Goal: Task Accomplishment & Management: Complete application form

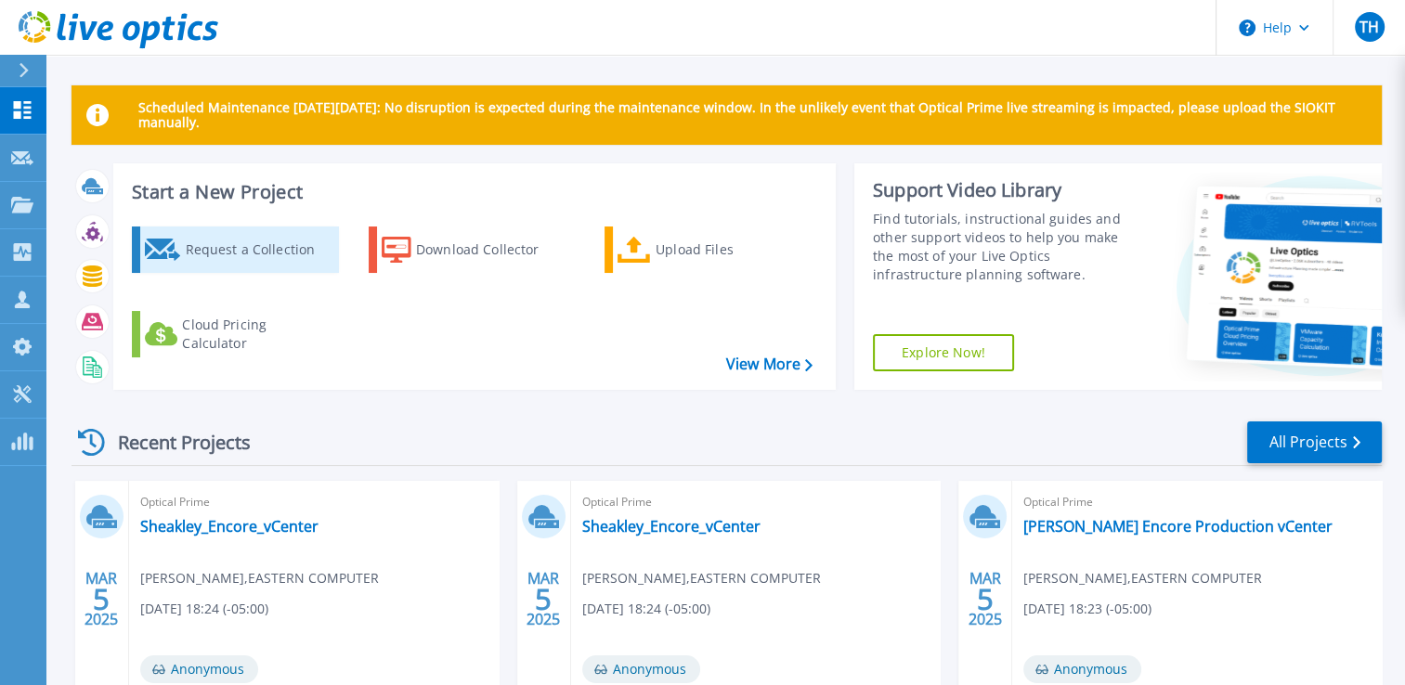
click at [205, 259] on div "Request a Collection" at bounding box center [259, 249] width 149 height 37
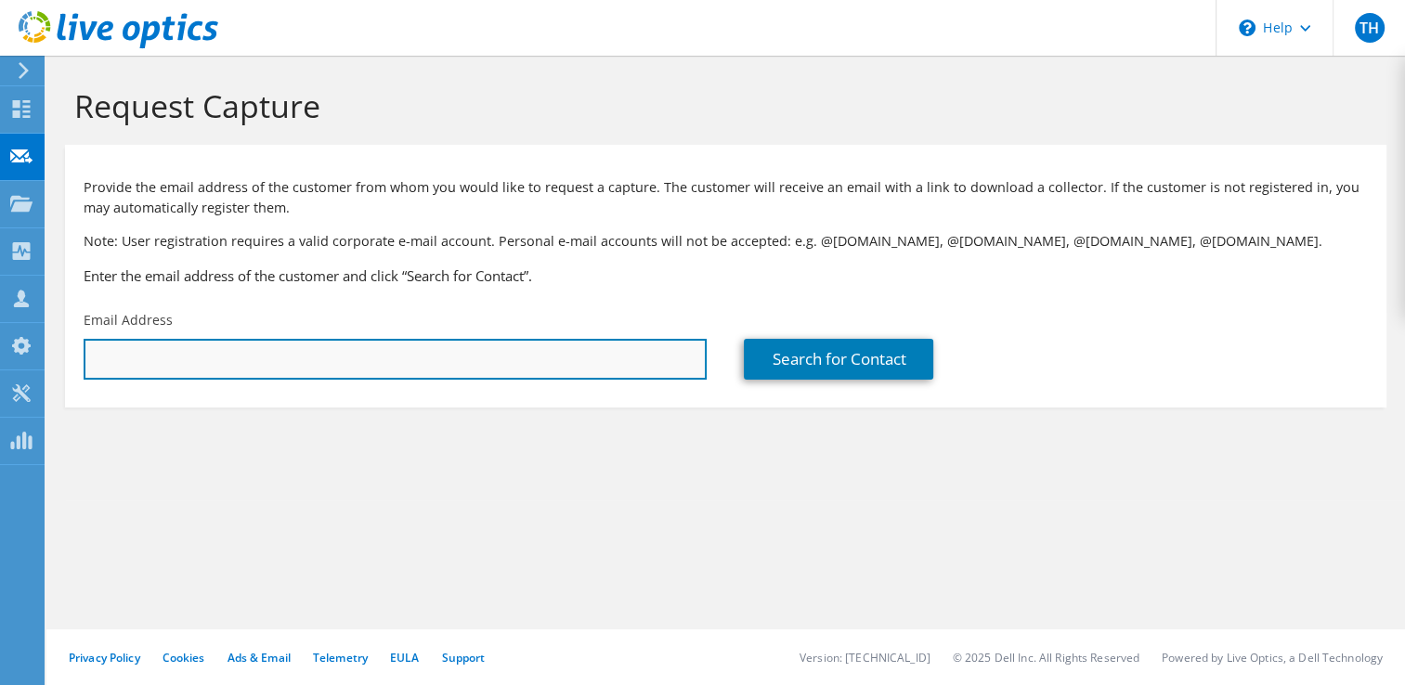
click at [428, 371] on input "text" at bounding box center [395, 359] width 623 height 41
paste input "drodriguez@imperialpools.com"
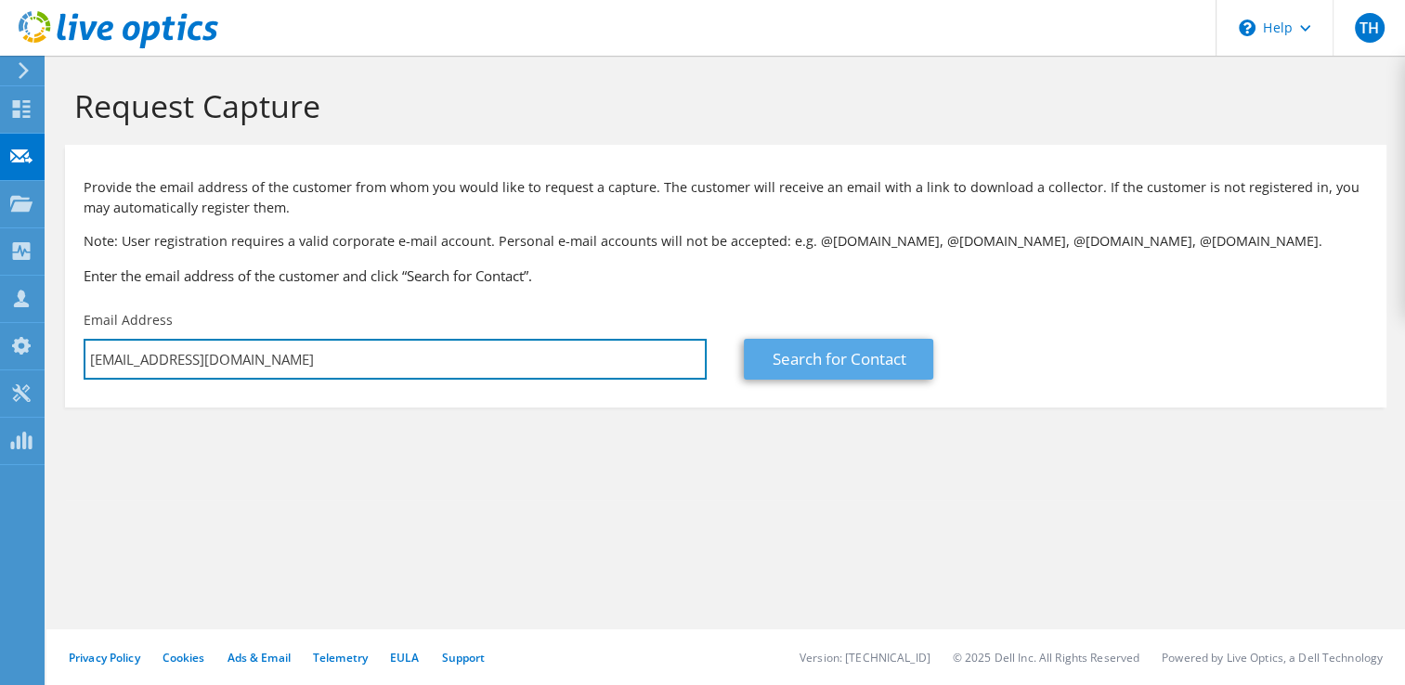
type input "drodriguez@imperialpools.com"
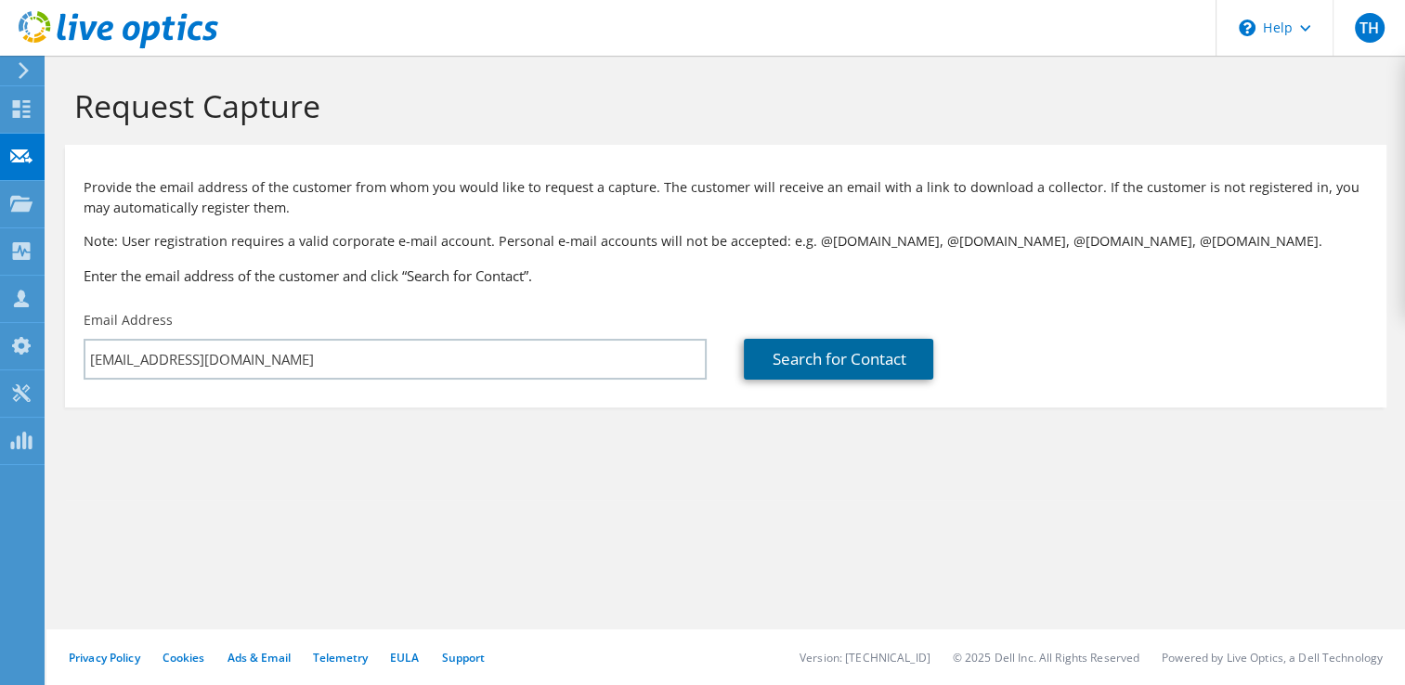
click at [810, 355] on link "Search for Contact" at bounding box center [838, 359] width 189 height 41
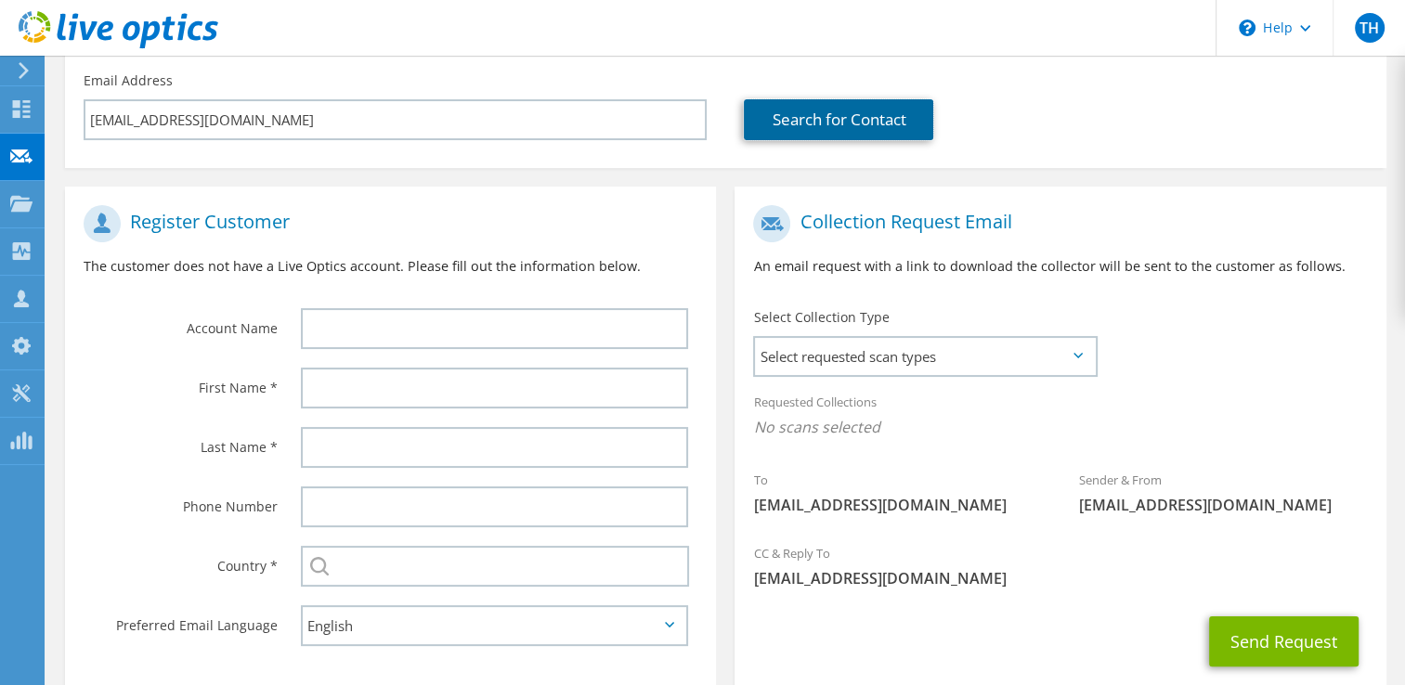
scroll to position [247, 0]
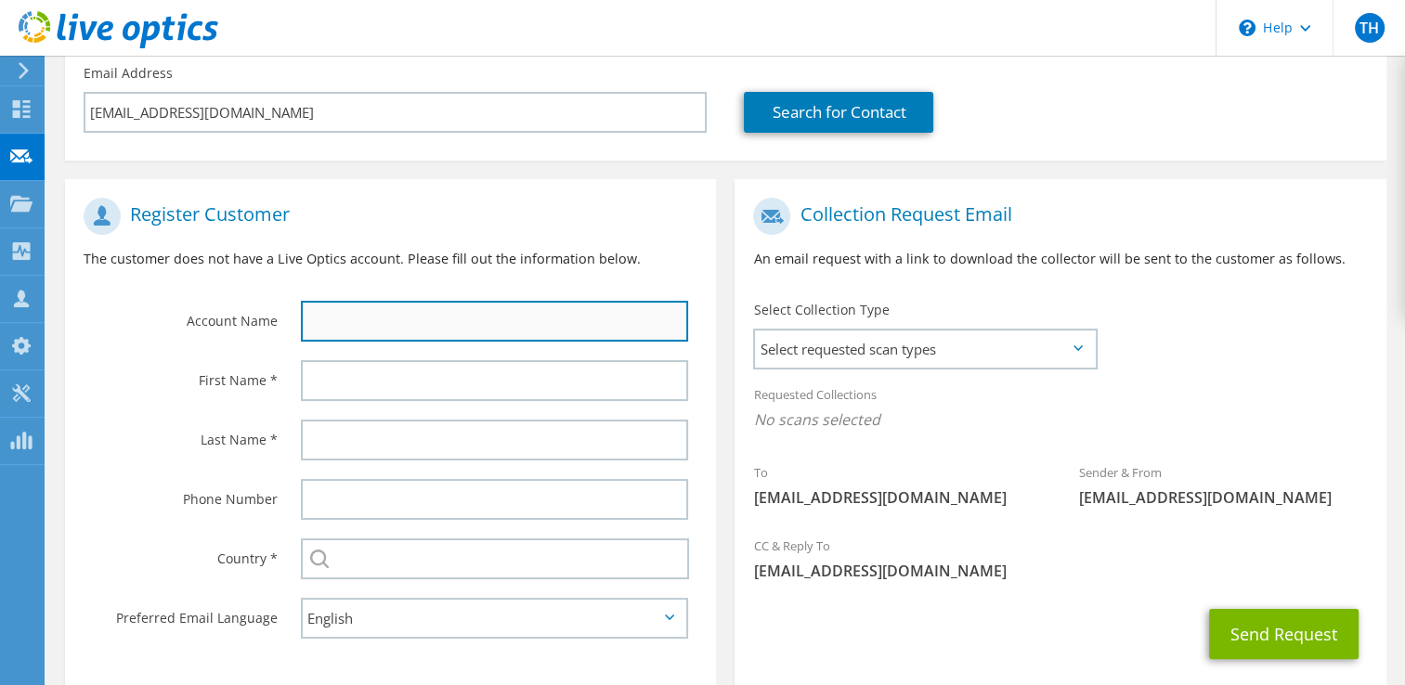
click at [402, 327] on input "text" at bounding box center [495, 321] width 388 height 41
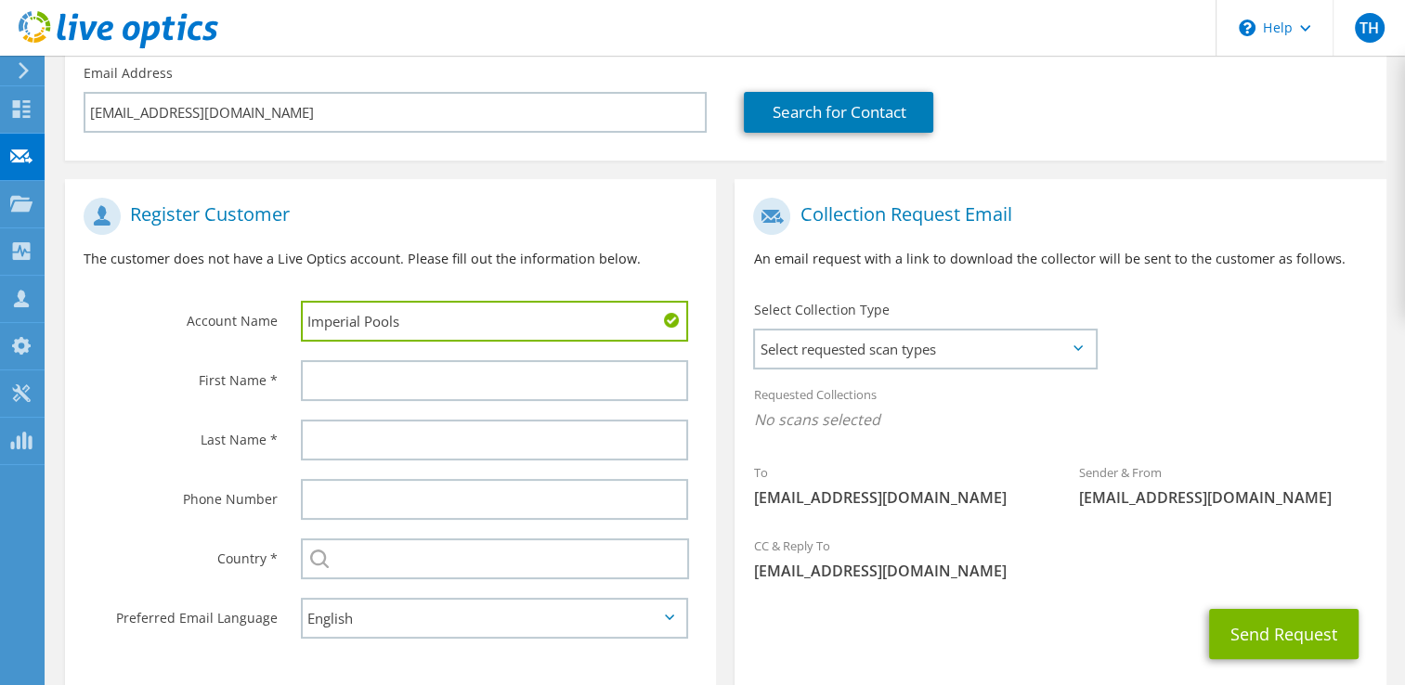
type input "Imperial Pools"
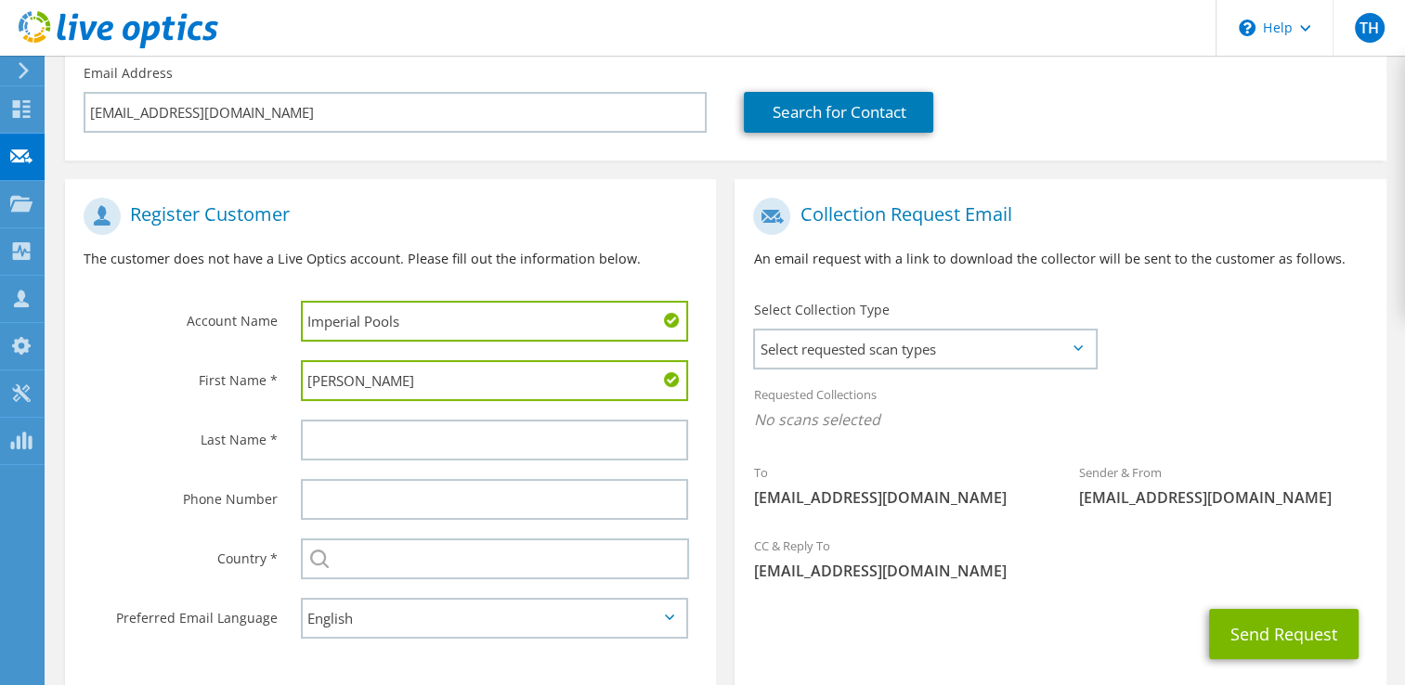
type input "Damien"
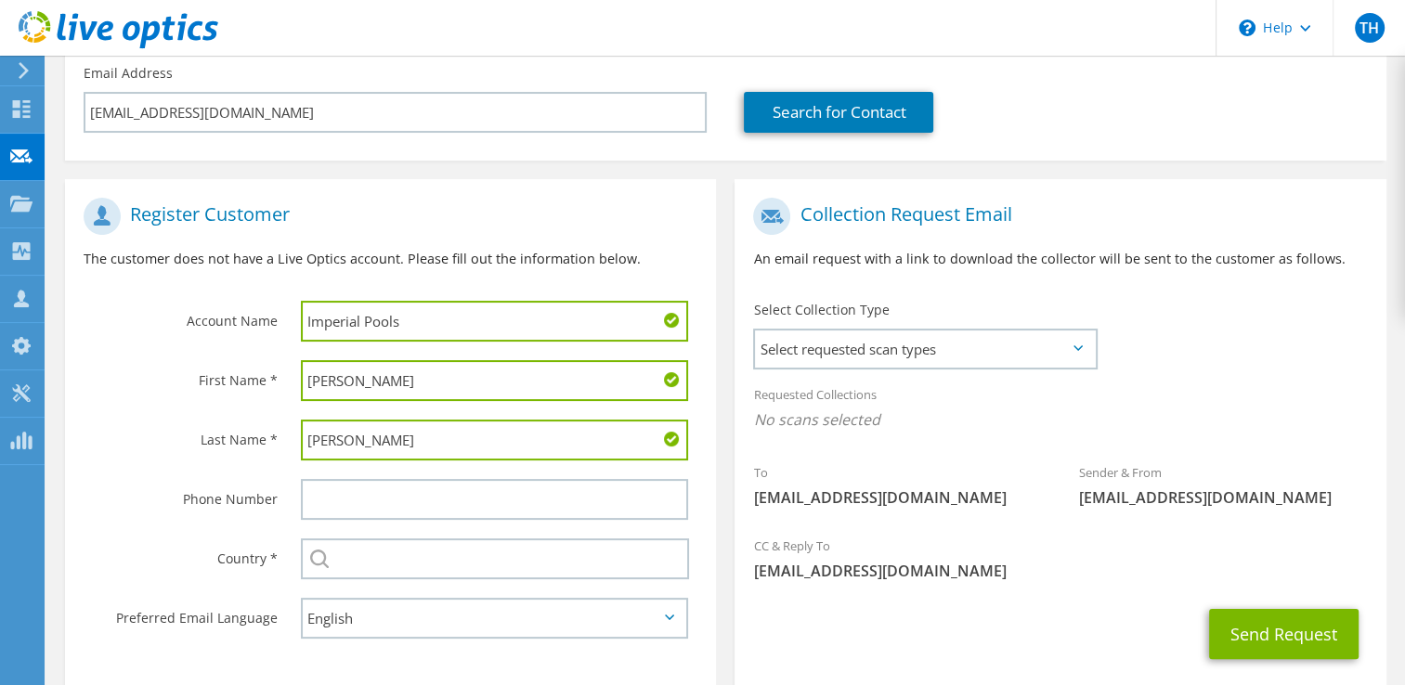
type input "Rodriguez"
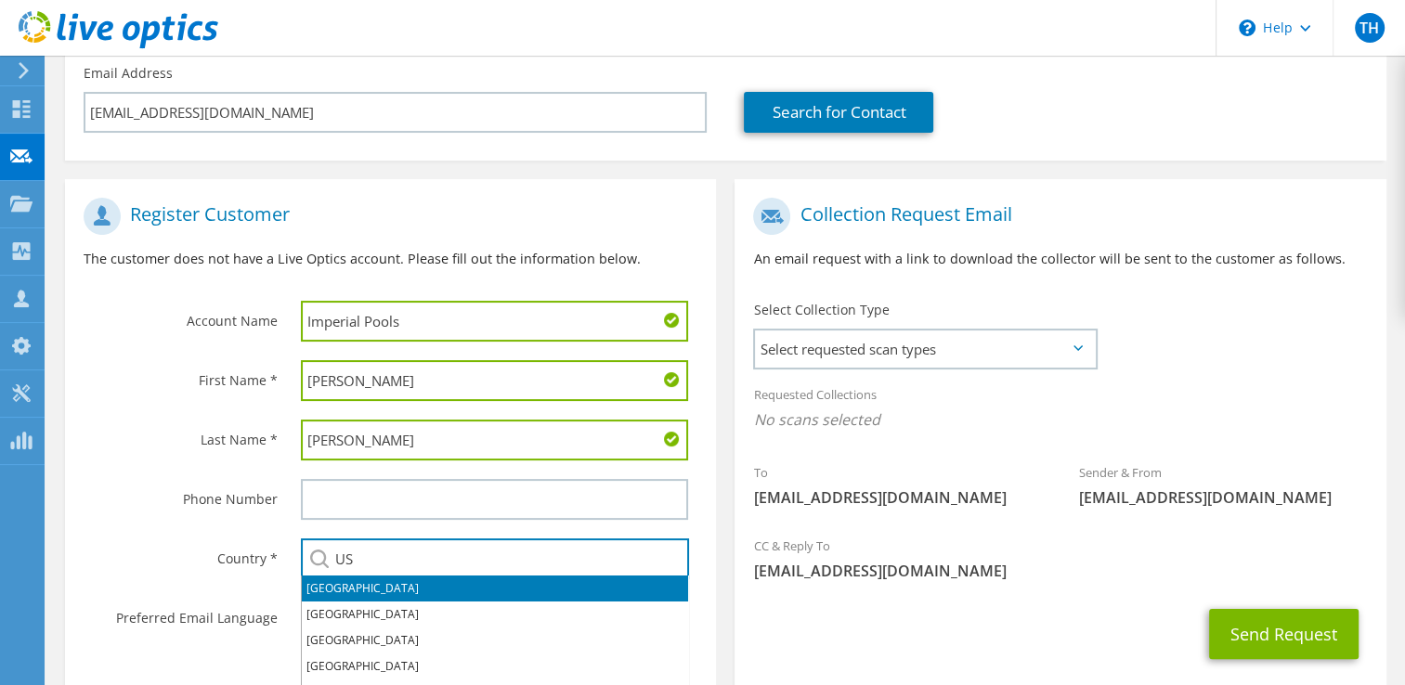
click at [404, 591] on li "United States" at bounding box center [495, 589] width 386 height 26
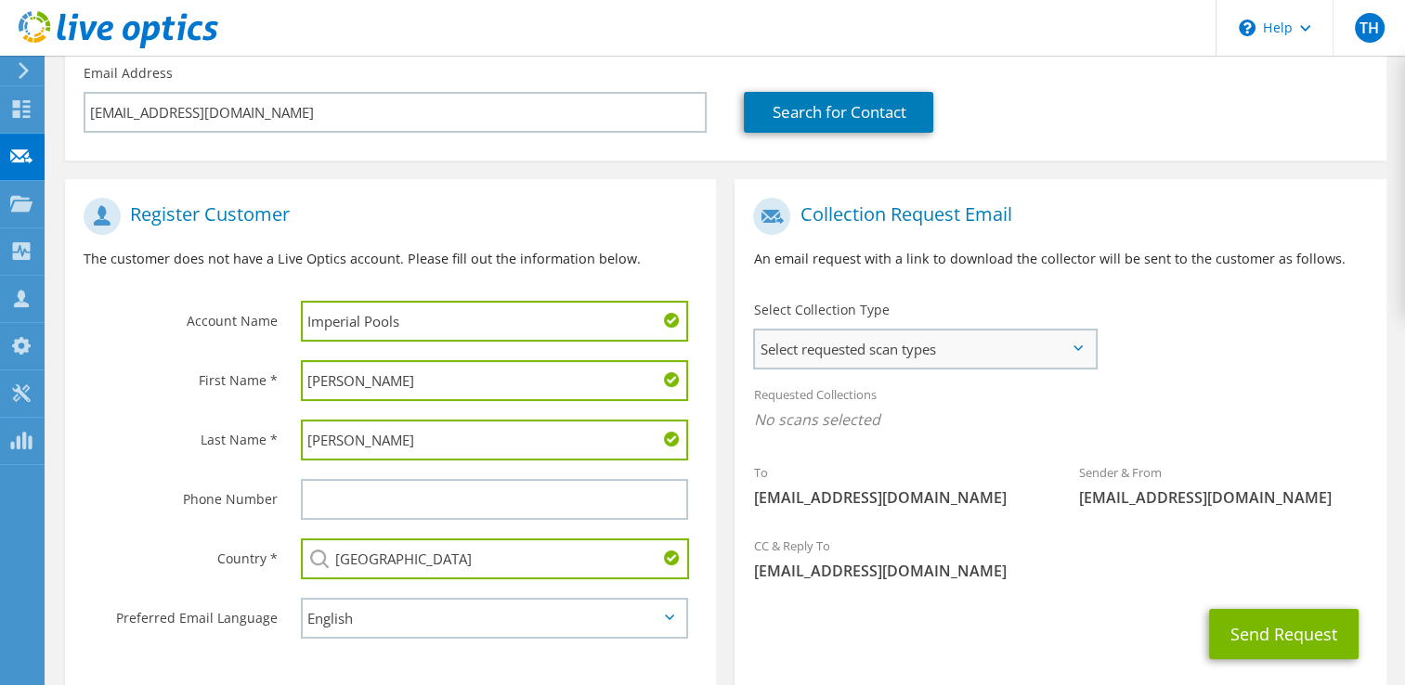
type input "United States"
click at [884, 344] on span "Select requested scan types" at bounding box center [924, 349] width 339 height 37
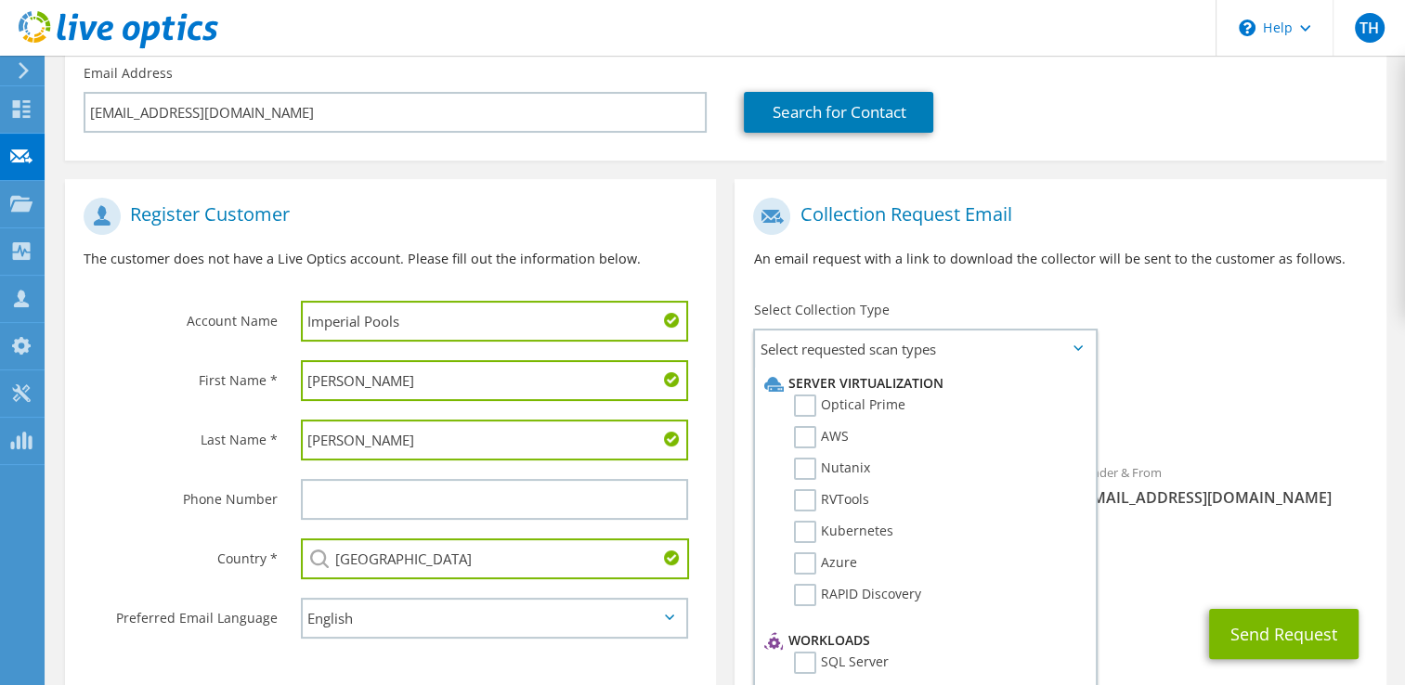
click at [1183, 357] on div "To drodriguez@imperialpools.com Sender & From liveoptics@liveoptics.com" at bounding box center [1059, 357] width 651 height 338
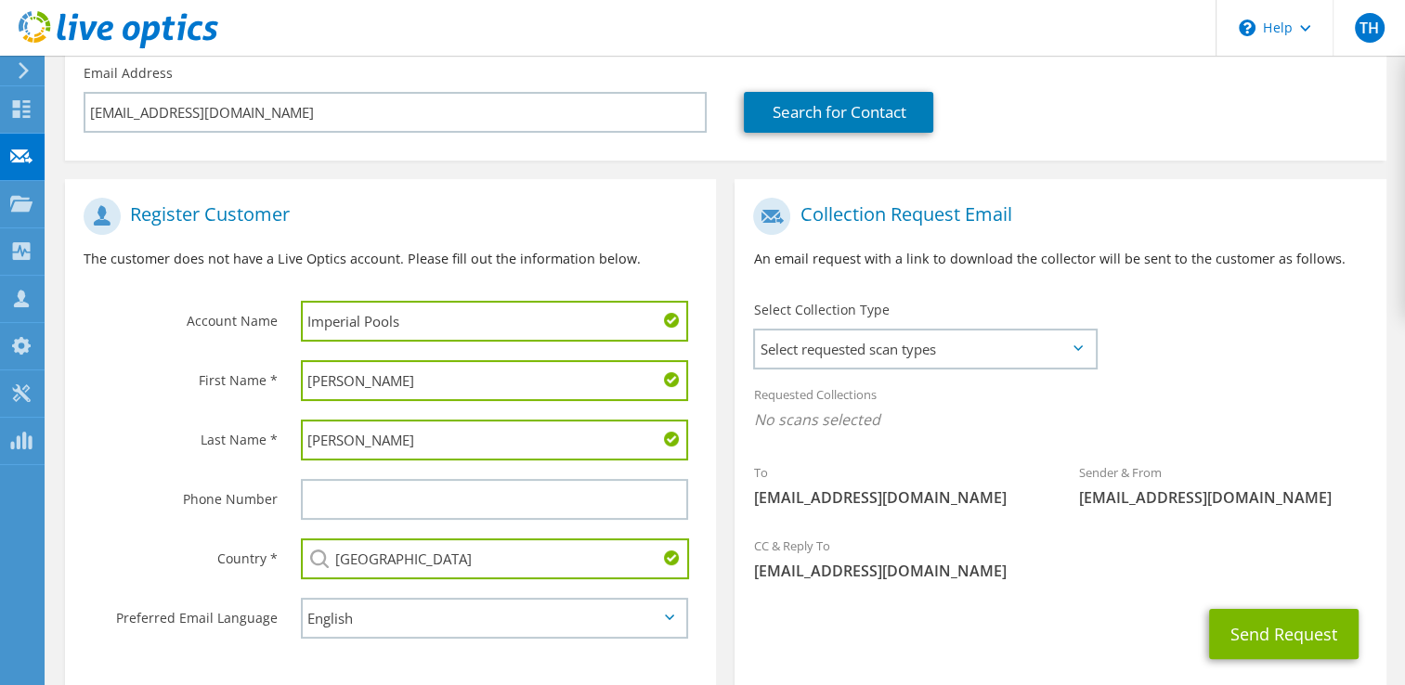
scroll to position [351, 0]
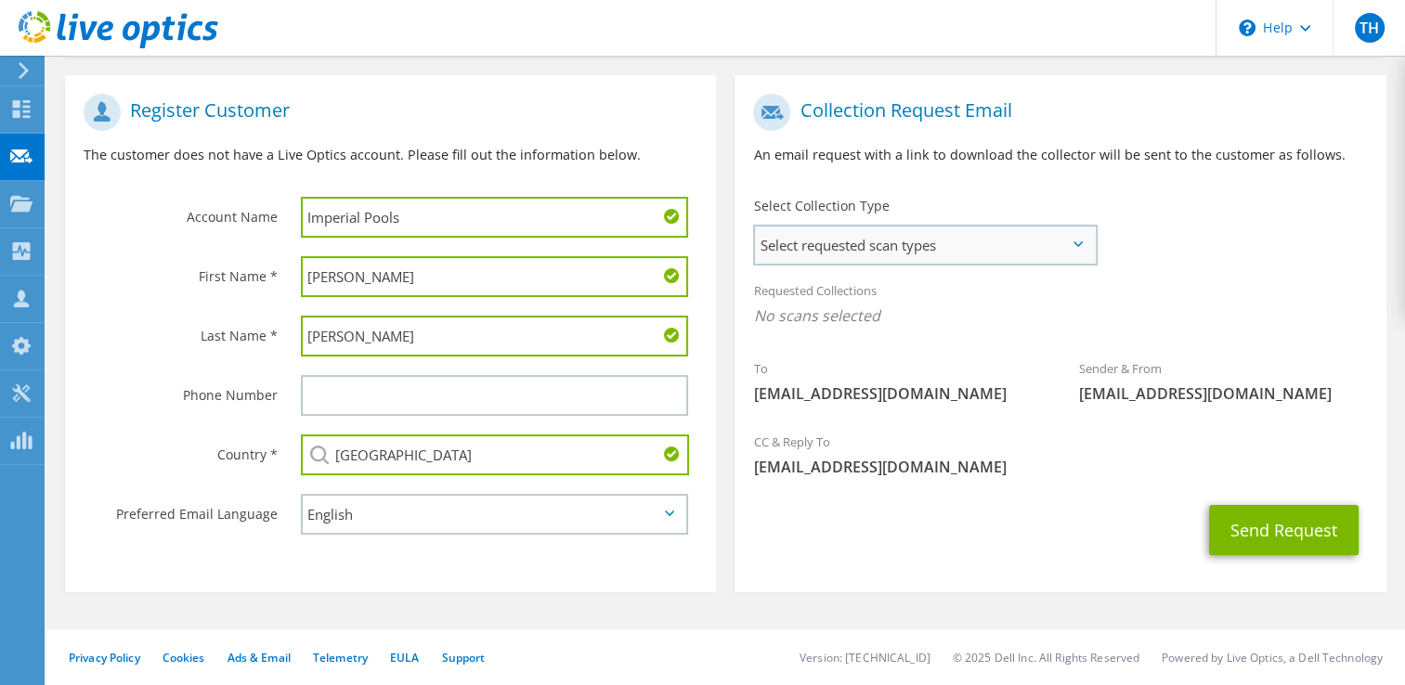
click at [973, 240] on span "Select requested scan types" at bounding box center [924, 245] width 339 height 37
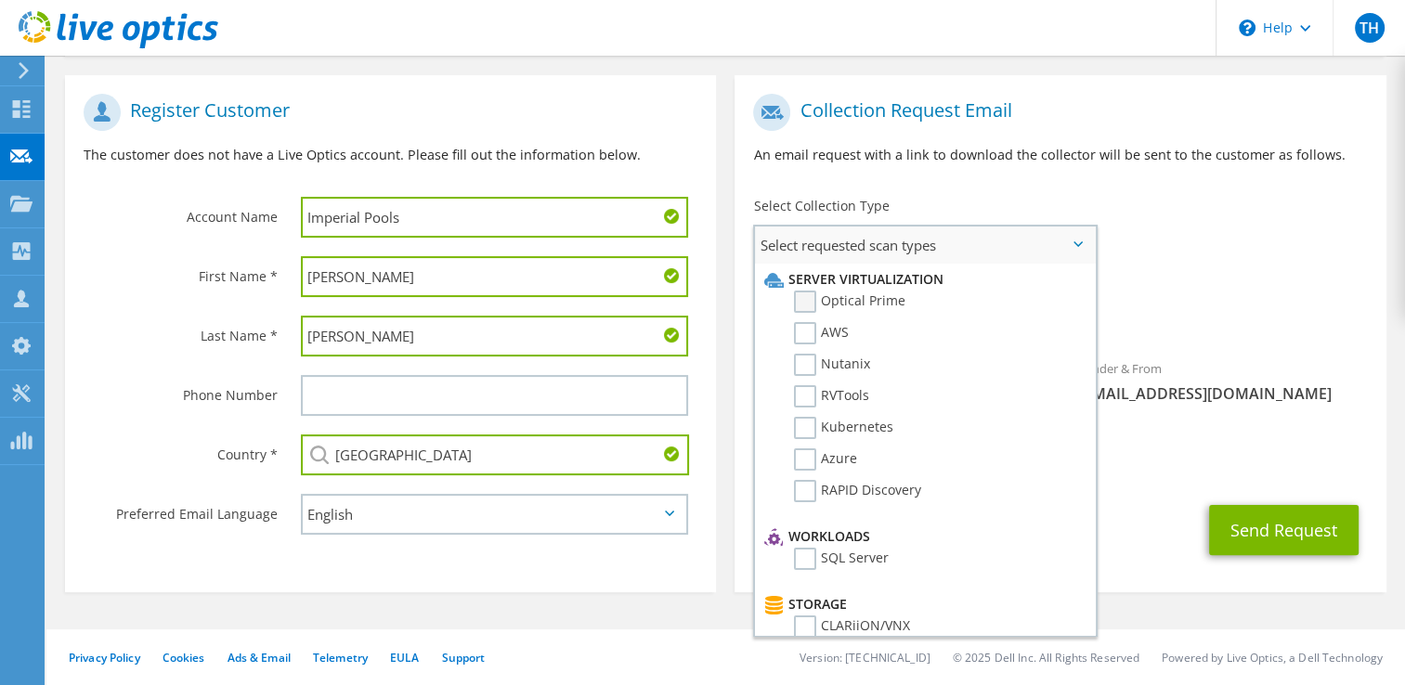
click at [806, 300] on label "Optical Prime" at bounding box center [849, 302] width 111 height 22
click at [0, 0] on input "Optical Prime" at bounding box center [0, 0] width 0 height 0
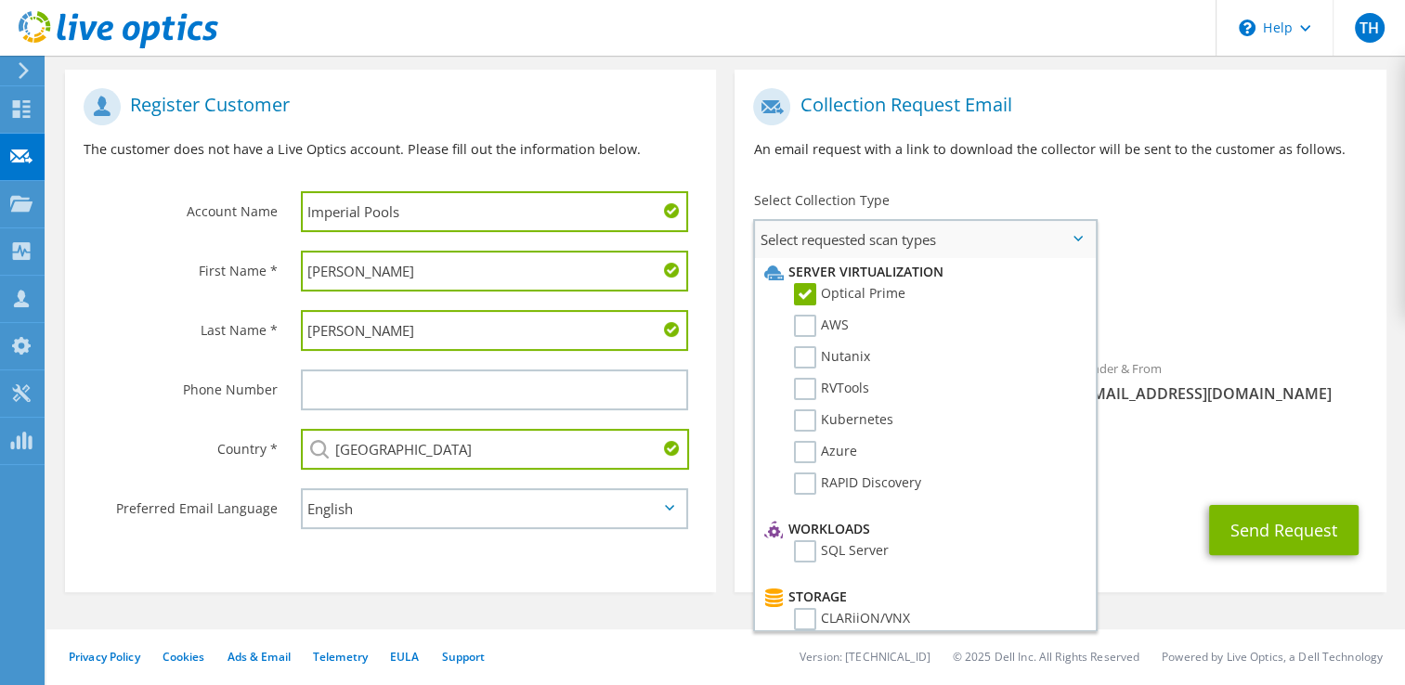
scroll to position [0, 0]
click at [809, 483] on label "RAPID Discovery" at bounding box center [857, 485] width 127 height 22
click at [0, 0] on input "RAPID Discovery" at bounding box center [0, 0] width 0 height 0
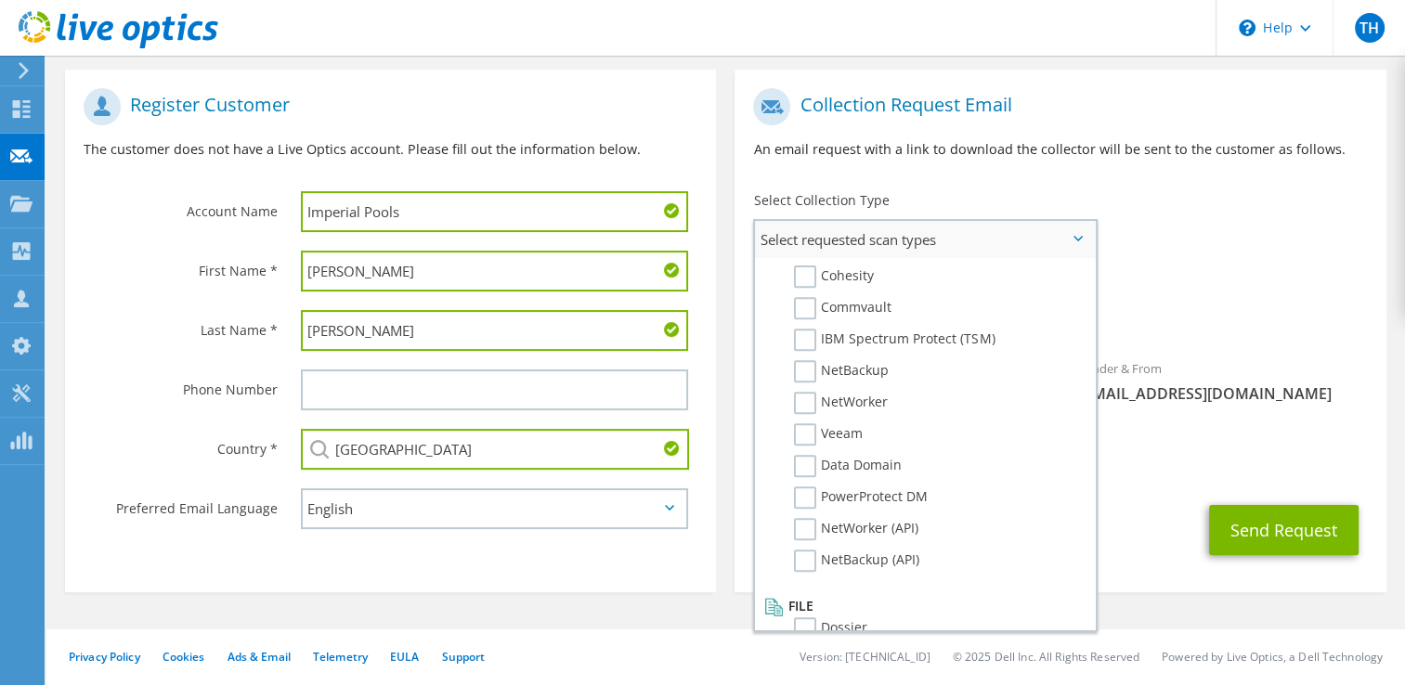
scroll to position [858, 0]
click at [1203, 435] on div "CC & Reply To troyhorton@ecei.com" at bounding box center [1059, 454] width 651 height 64
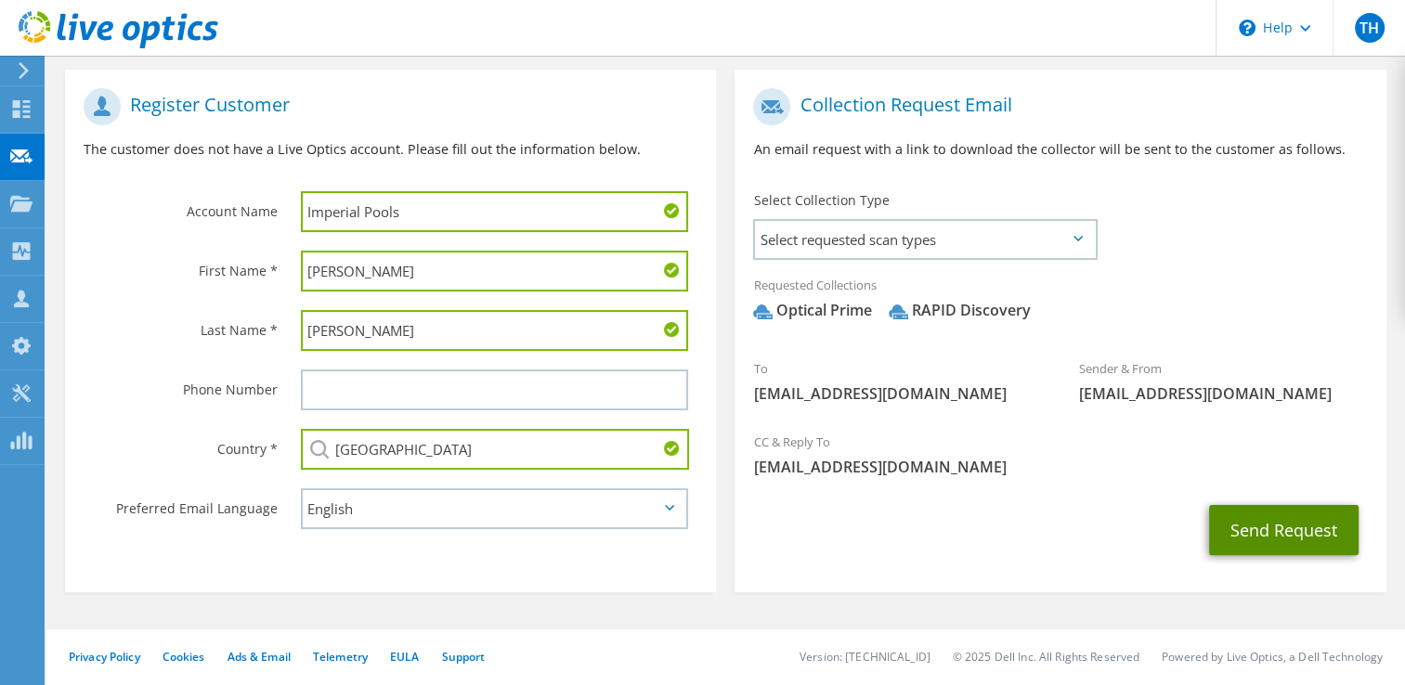
click at [1261, 537] on button "Send Request" at bounding box center [1283, 530] width 149 height 50
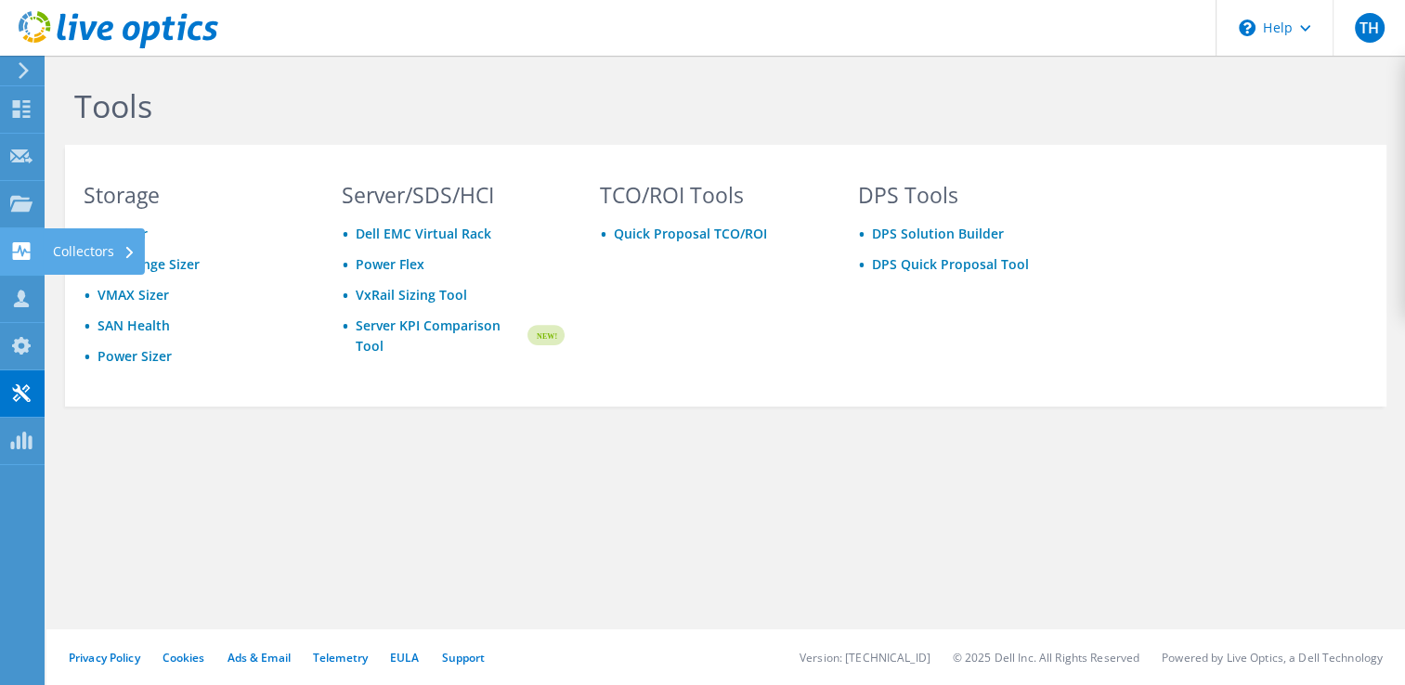
click at [94, 248] on div "Collectors" at bounding box center [94, 251] width 101 height 46
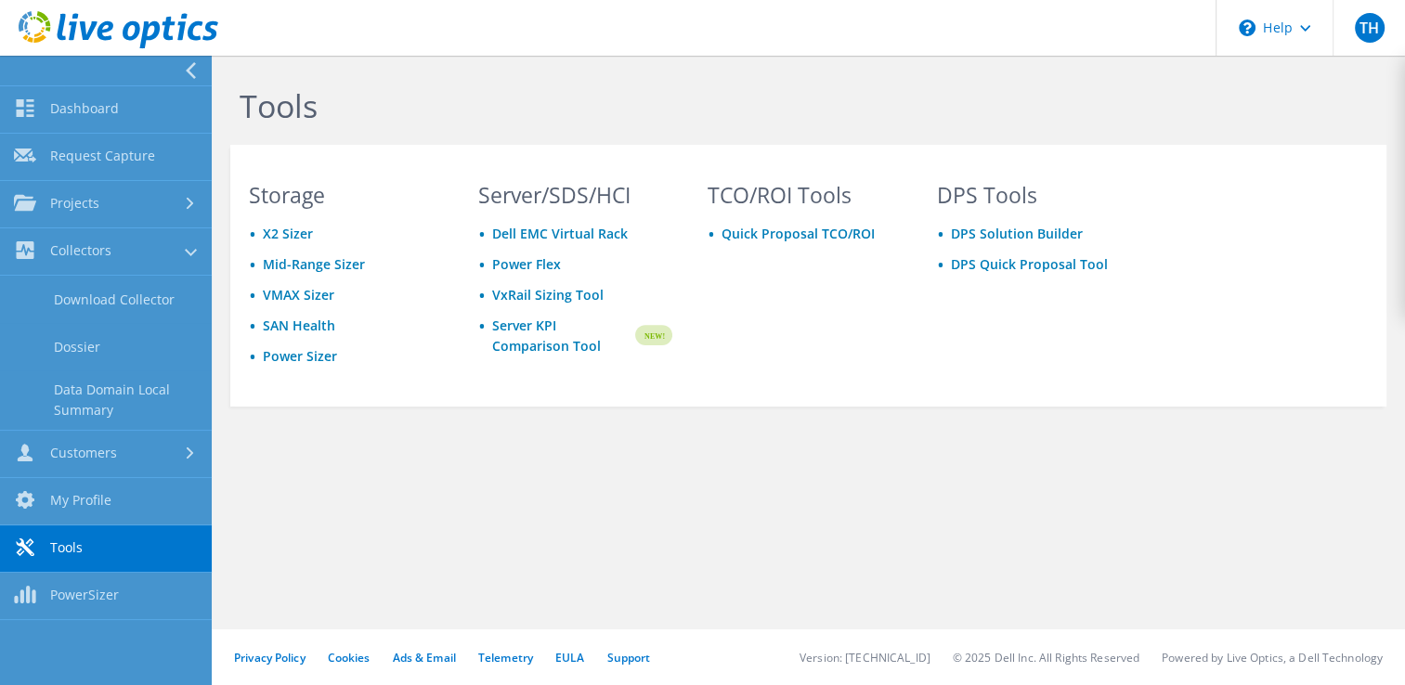
click at [318, 420] on div "Tools Storage X2 Sizer Mid-Range Sizer VMAX Sizer SAN Health Power Sizer Server…" at bounding box center [808, 287] width 1193 height 462
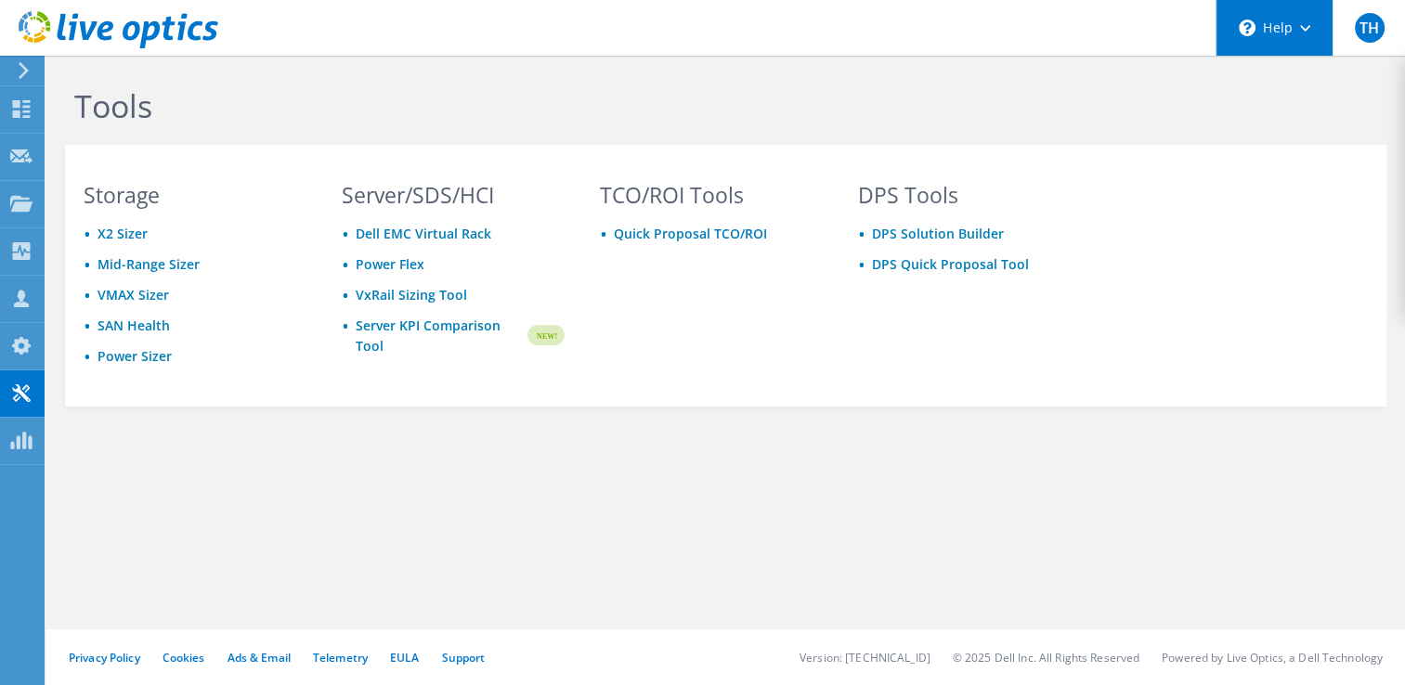
click at [1293, 35] on div "\n Help" at bounding box center [1273, 28] width 117 height 56
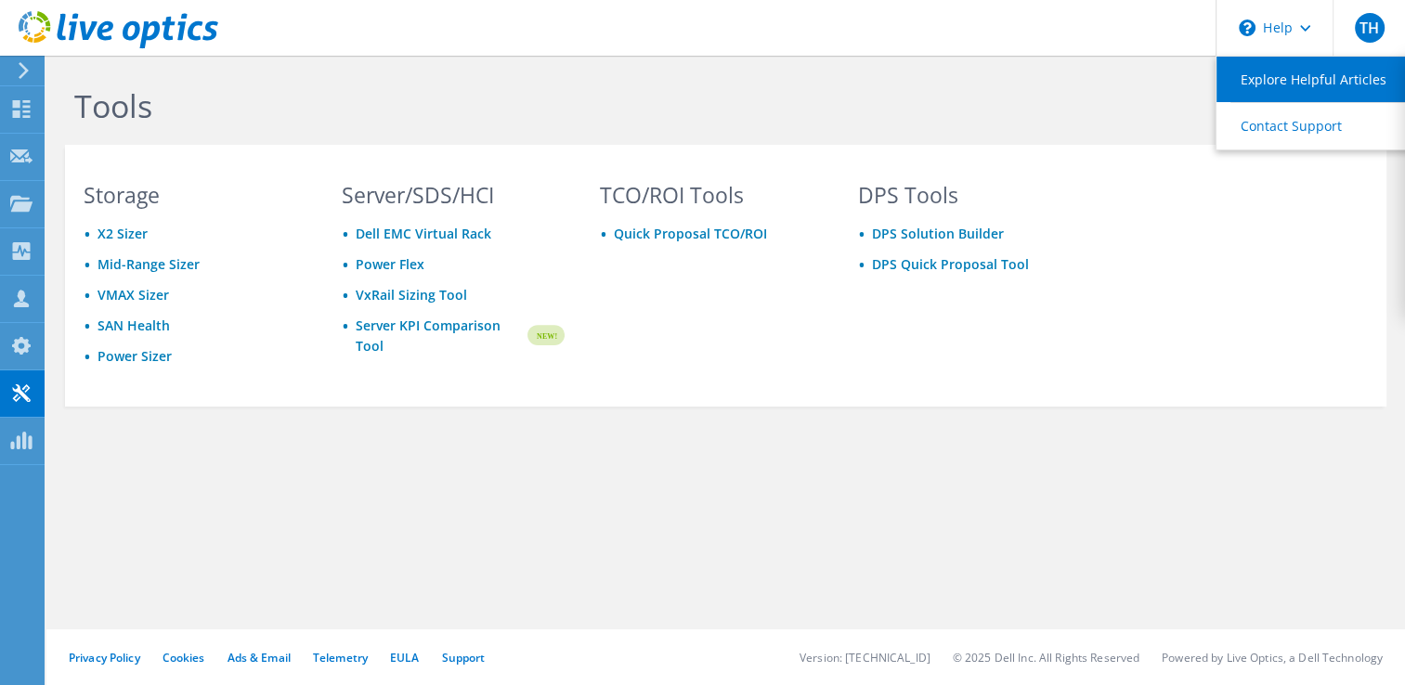
click at [1275, 84] on link "Explore Helpful Articles" at bounding box center [1319, 79] width 207 height 45
